Goal: Transaction & Acquisition: Purchase product/service

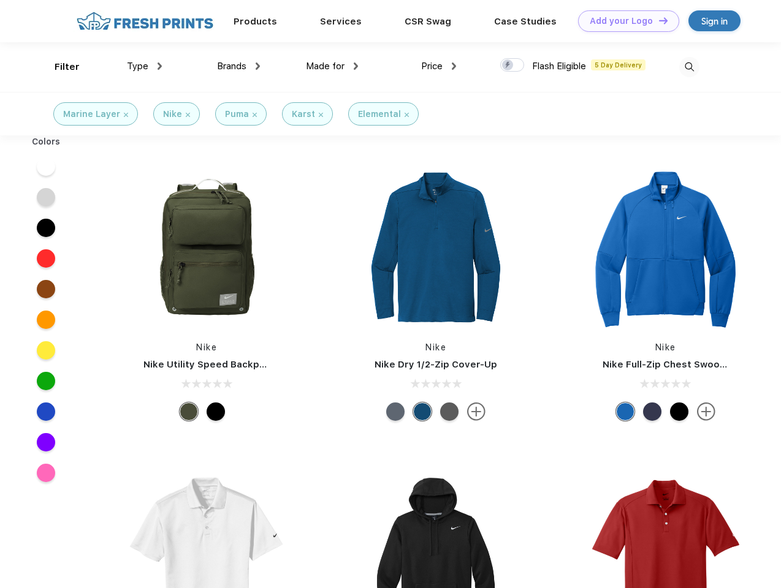
scroll to position [1, 0]
click at [624, 21] on link "Add your Logo Design Tool" at bounding box center [628, 20] width 101 height 21
click at [0, 0] on div "Design Tool" at bounding box center [0, 0] width 0 height 0
click at [657, 20] on link "Add your Logo Design Tool" at bounding box center [628, 20] width 101 height 21
click at [59, 67] on div "Filter" at bounding box center [67, 67] width 25 height 14
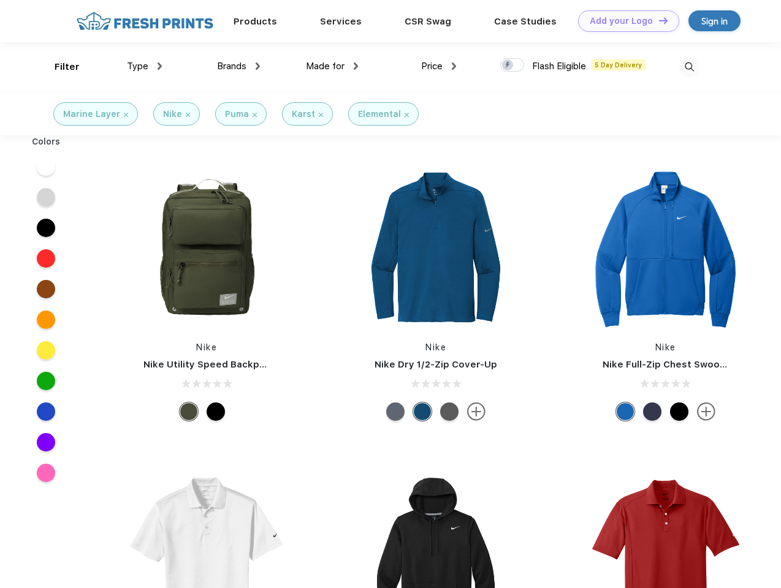
click at [145, 66] on span "Type" at bounding box center [137, 66] width 21 height 11
click at [238, 66] on span "Brands" at bounding box center [231, 66] width 29 height 11
click at [332, 66] on span "Made for" at bounding box center [325, 66] width 39 height 11
click at [439, 66] on span "Price" at bounding box center [431, 66] width 21 height 11
click at [512, 66] on div at bounding box center [512, 64] width 24 height 13
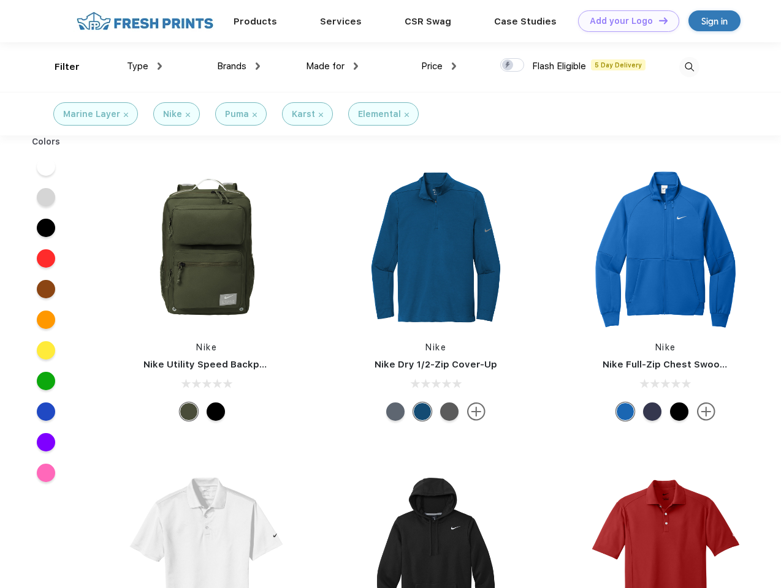
click at [508, 66] on input "checkbox" at bounding box center [504, 62] width 8 height 8
click at [689, 67] on img at bounding box center [689, 67] width 20 height 20
